Goal: Share content: Share content

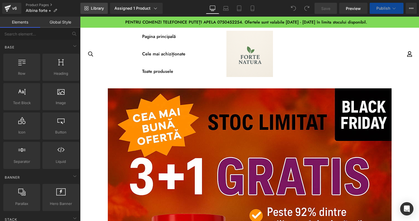
click at [102, 11] on link "Library" at bounding box center [93, 8] width 27 height 11
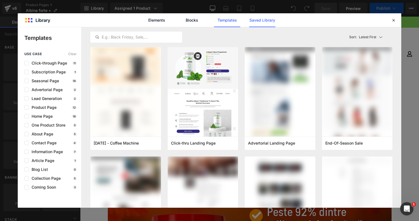
click at [256, 18] on link "Saved Library" at bounding box center [262, 20] width 26 height 14
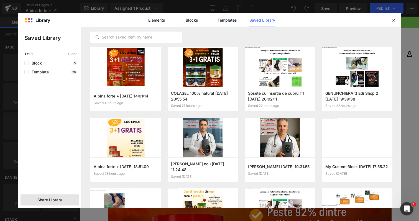
click at [52, 198] on span "Share Library" at bounding box center [49, 200] width 25 height 6
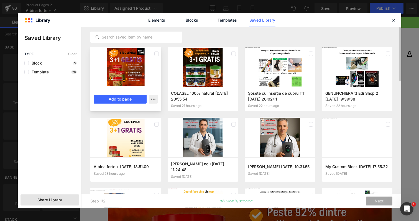
click at [138, 66] on div at bounding box center [125, 67] width 71 height 40
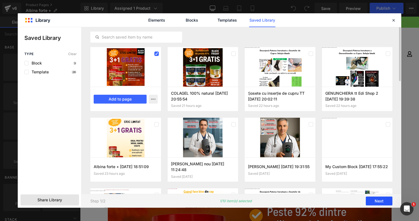
click at [374, 202] on button "Next" at bounding box center [379, 201] width 27 height 9
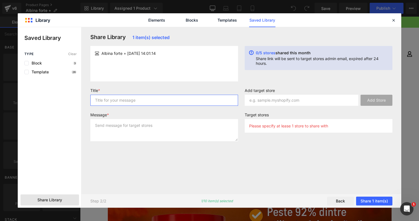
click at [127, 101] on input "text" at bounding box center [164, 100] width 148 height 11
type input "adfadf"
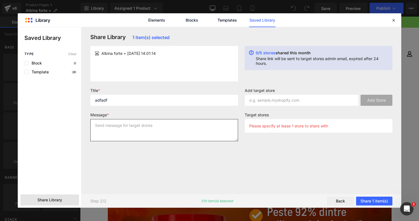
click at [124, 125] on textarea at bounding box center [164, 130] width 148 height 22
type textarea "fadfadf"
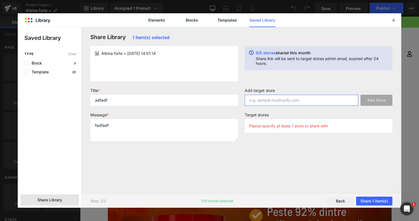
click at [272, 97] on input "text" at bounding box center [302, 100] width 114 height 11
paste input "[URL][DOMAIN_NAME]"
type input "[URL][DOMAIN_NAME]"
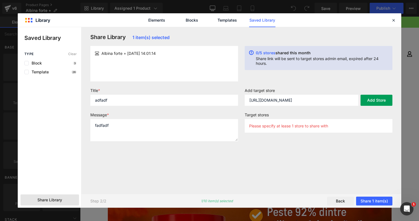
click at [376, 101] on button "Add Store" at bounding box center [377, 100] width 32 height 11
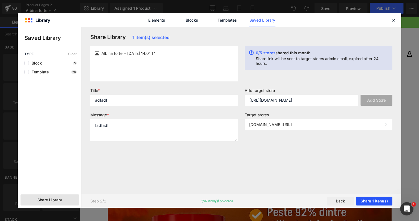
click at [379, 201] on button "Share 1 item(s)" at bounding box center [374, 201] width 36 height 9
click at [373, 196] on div "Step 2/2 1/10 item(s) selected Back Share 1 item(s)" at bounding box center [242, 201] width 320 height 14
click at [374, 200] on button "Share 1 item(s)" at bounding box center [374, 201] width 36 height 9
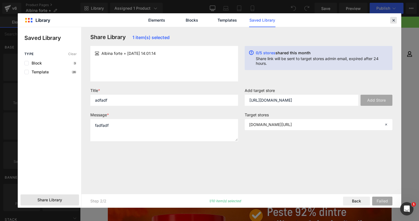
click at [392, 20] on icon at bounding box center [393, 20] width 5 height 5
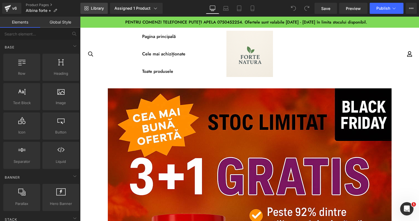
click at [100, 11] on link "Library" at bounding box center [93, 8] width 27 height 11
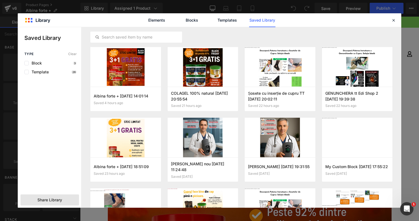
click at [60, 199] on span "Share Library" at bounding box center [49, 200] width 25 height 6
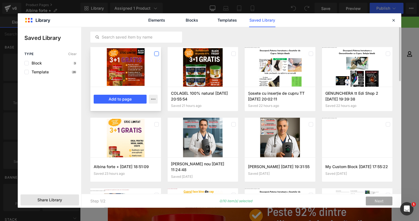
click at [154, 54] on label at bounding box center [156, 54] width 4 height 4
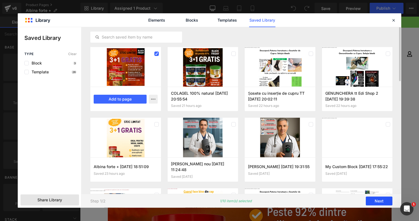
click at [377, 199] on button "Next" at bounding box center [379, 201] width 27 height 9
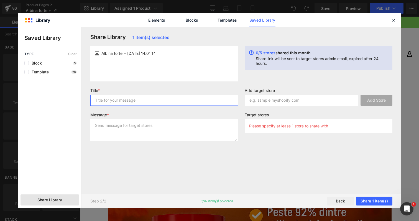
click at [156, 104] on input "text" at bounding box center [164, 100] width 148 height 11
type input "Albina"
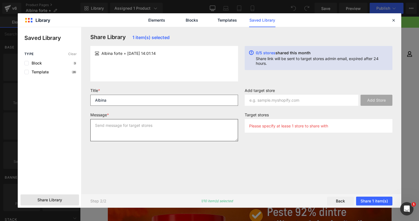
type textarea "a"
type textarea "dadada"
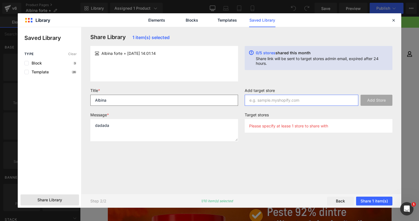
paste input "[URL][DOMAIN_NAME]"
type input "[URL][DOMAIN_NAME]"
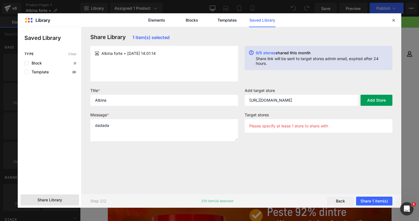
click at [376, 102] on button "Add Store" at bounding box center [377, 100] width 32 height 11
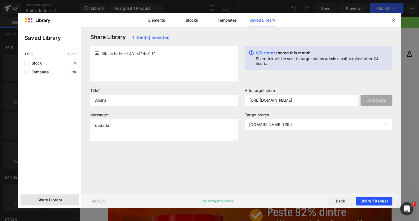
click at [373, 203] on button "Share 1 item(s)" at bounding box center [374, 201] width 36 height 9
click at [389, 205] on button "Share 1 item(s)" at bounding box center [374, 201] width 36 height 9
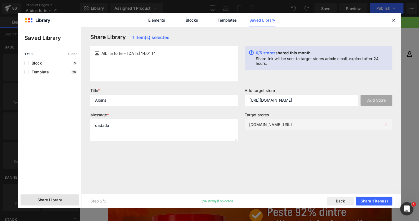
click at [386, 124] on icon at bounding box center [386, 125] width 4 height 4
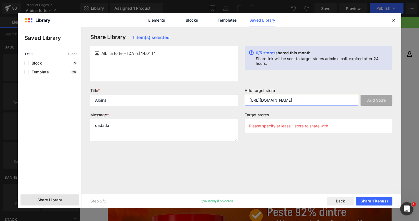
click at [292, 96] on input "[URL][DOMAIN_NAME]" at bounding box center [302, 100] width 114 height 11
paste input "[DOMAIN_NAME]"
type input "[DOMAIN_NAME]"
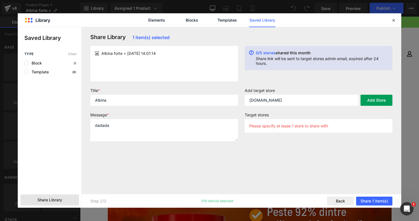
click at [377, 102] on button "Add Store" at bounding box center [377, 100] width 32 height 11
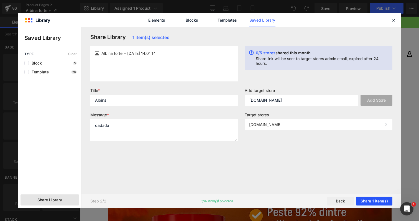
click at [374, 200] on button "Share 1 item(s)" at bounding box center [374, 201] width 36 height 9
